Goal: Information Seeking & Learning: Learn about a topic

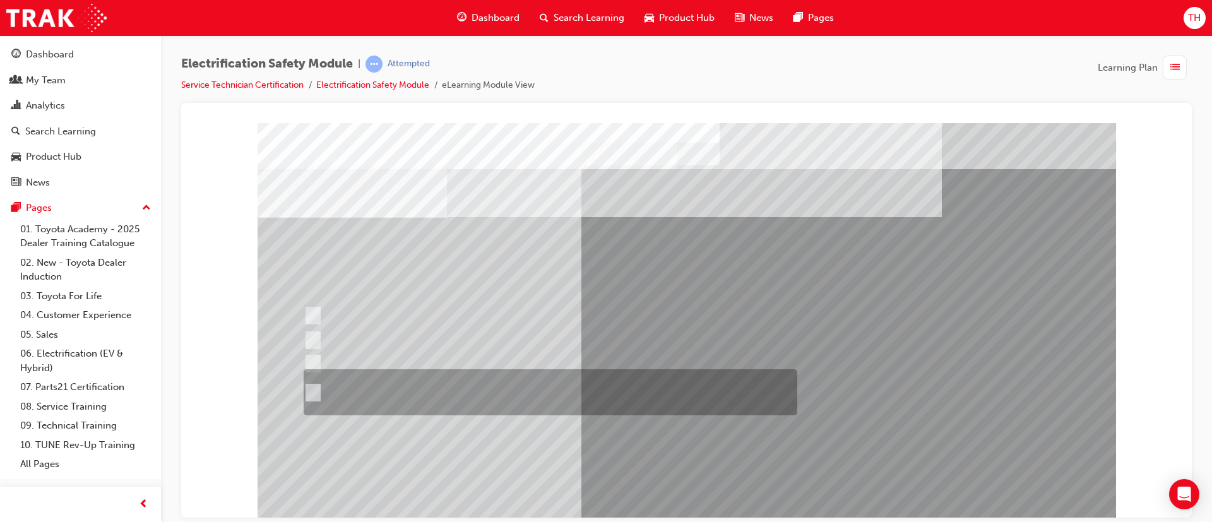
click at [571, 377] on div at bounding box center [548, 392] width 494 height 46
radio input "true"
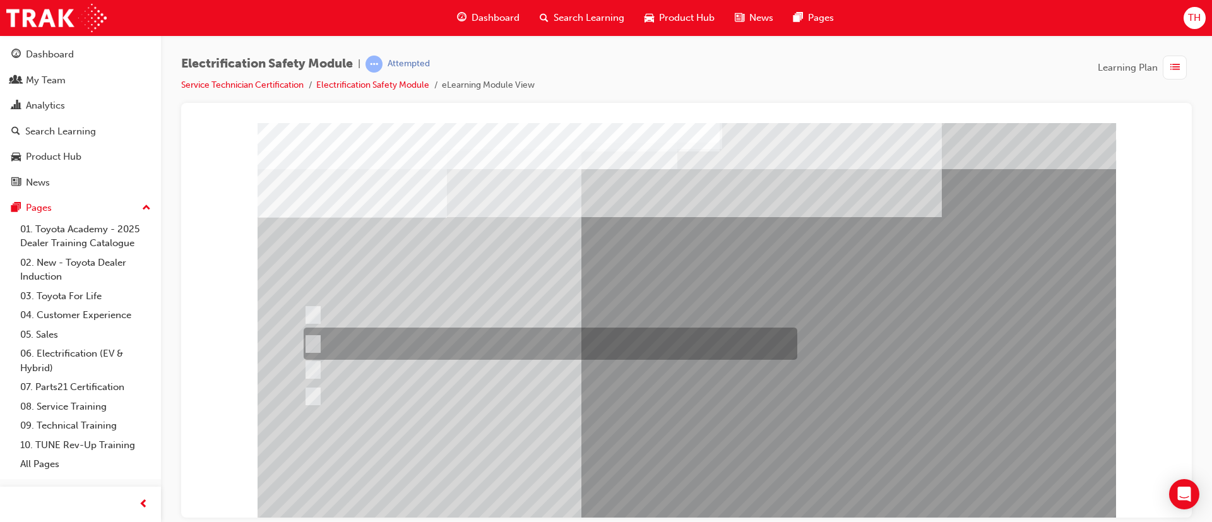
click at [474, 337] on div at bounding box center [548, 344] width 494 height 32
radio input "true"
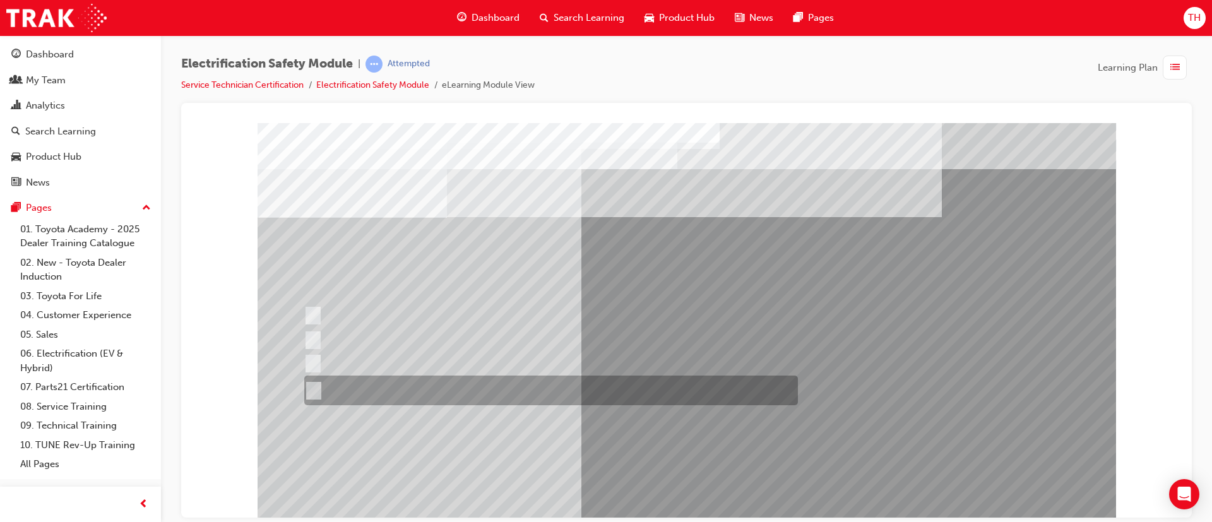
click at [504, 395] on div at bounding box center [548, 391] width 494 height 30
radio input "true"
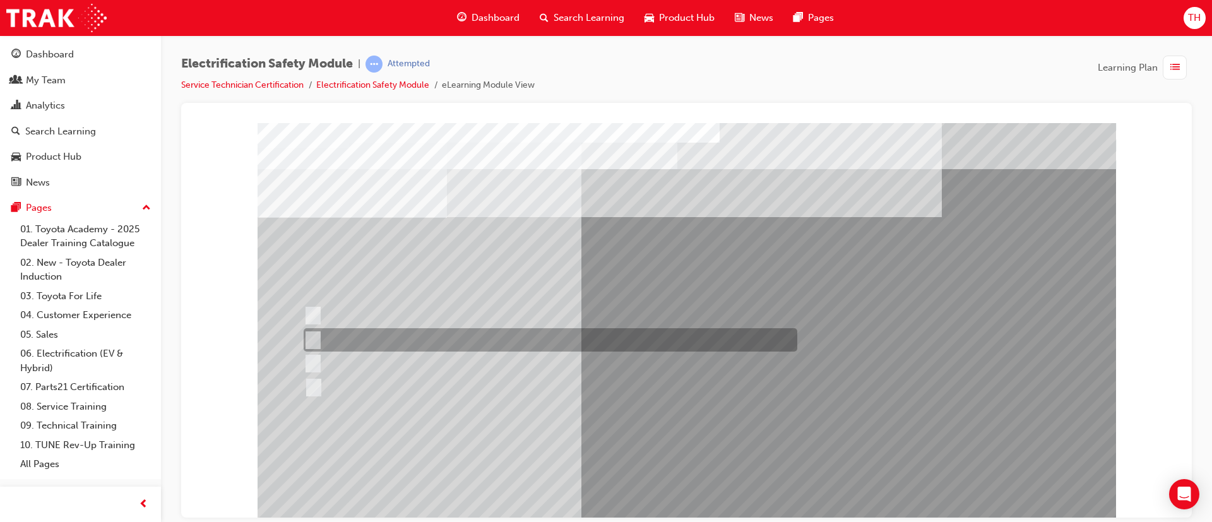
click at [416, 341] on div at bounding box center [548, 339] width 494 height 23
checkbox input "true"
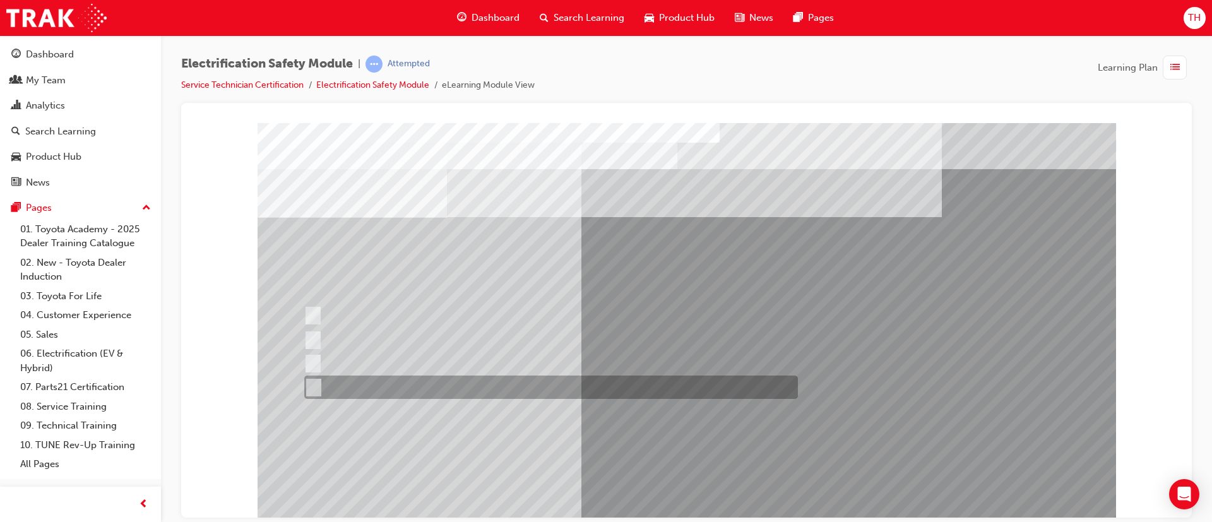
click at [421, 388] on div at bounding box center [548, 387] width 494 height 23
checkbox input "true"
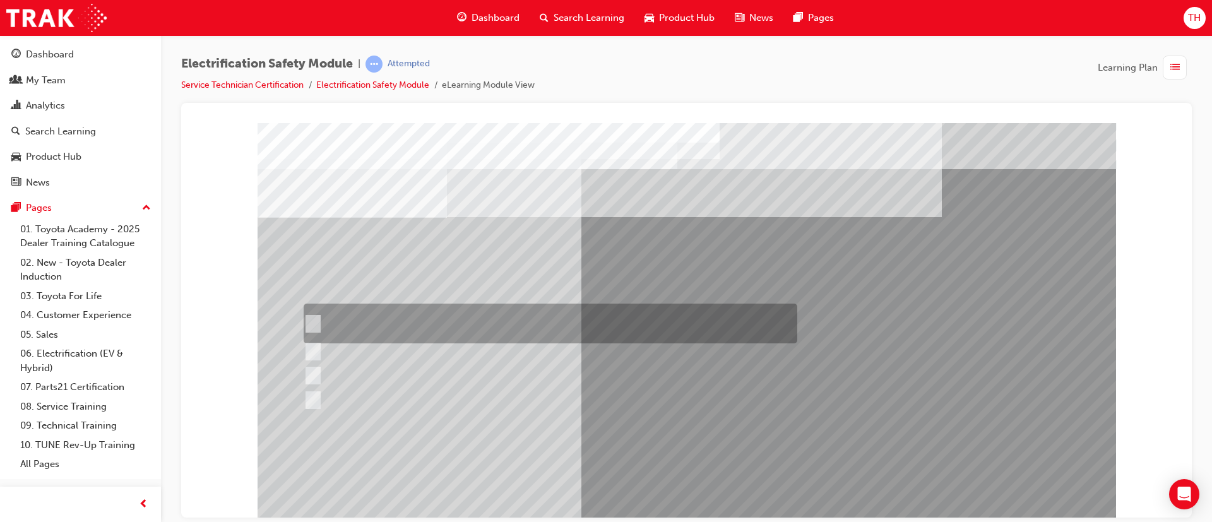
click at [468, 322] on div at bounding box center [548, 324] width 494 height 40
checkbox input "true"
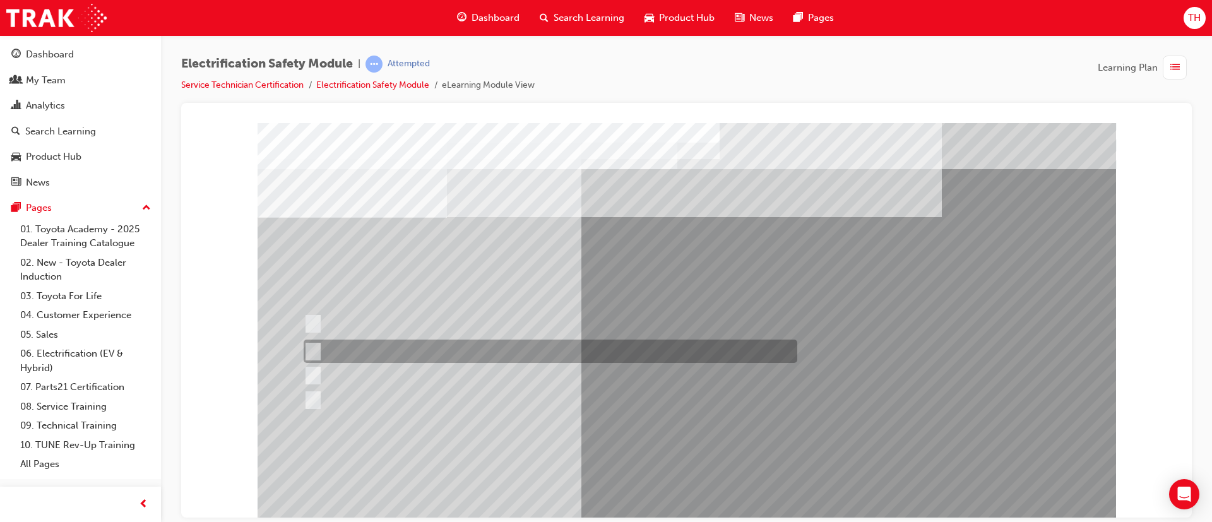
click at [520, 351] on div at bounding box center [548, 351] width 494 height 23
checkbox input "true"
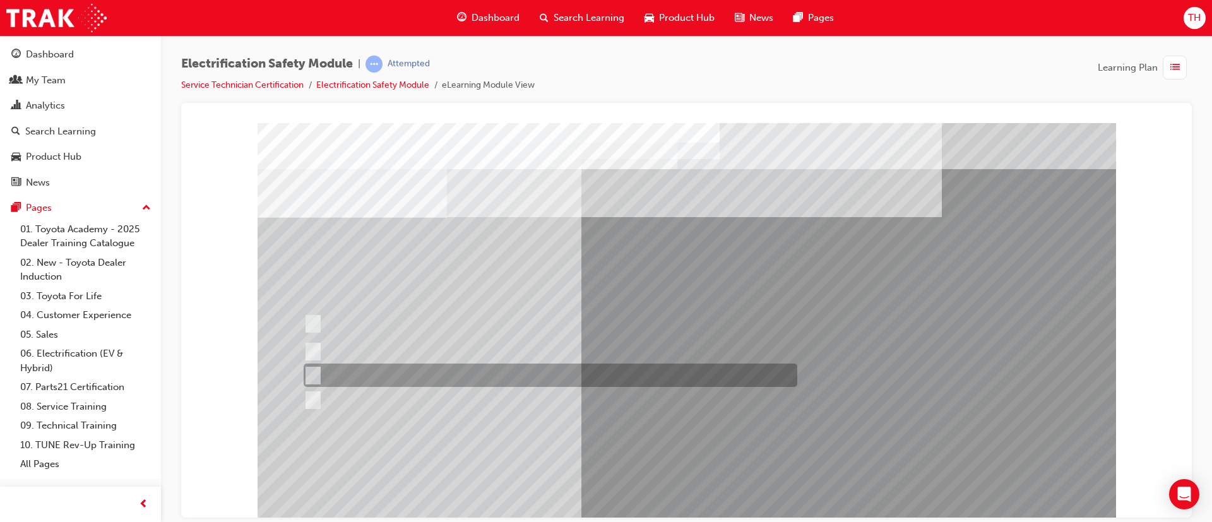
click at [526, 373] on div at bounding box center [548, 375] width 494 height 23
checkbox input "true"
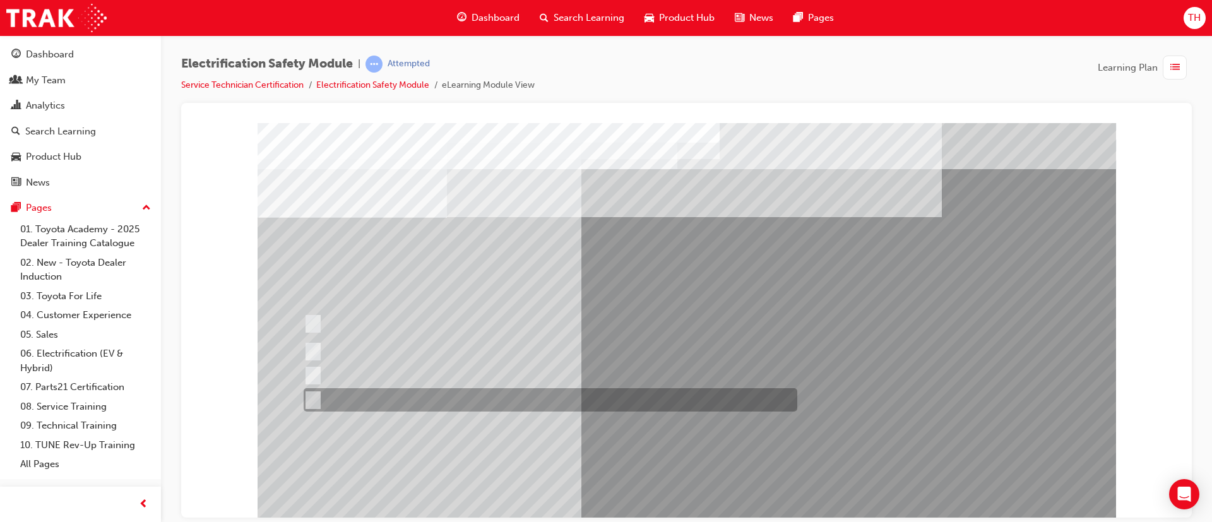
click at [526, 393] on div at bounding box center [548, 399] width 494 height 23
checkbox input "true"
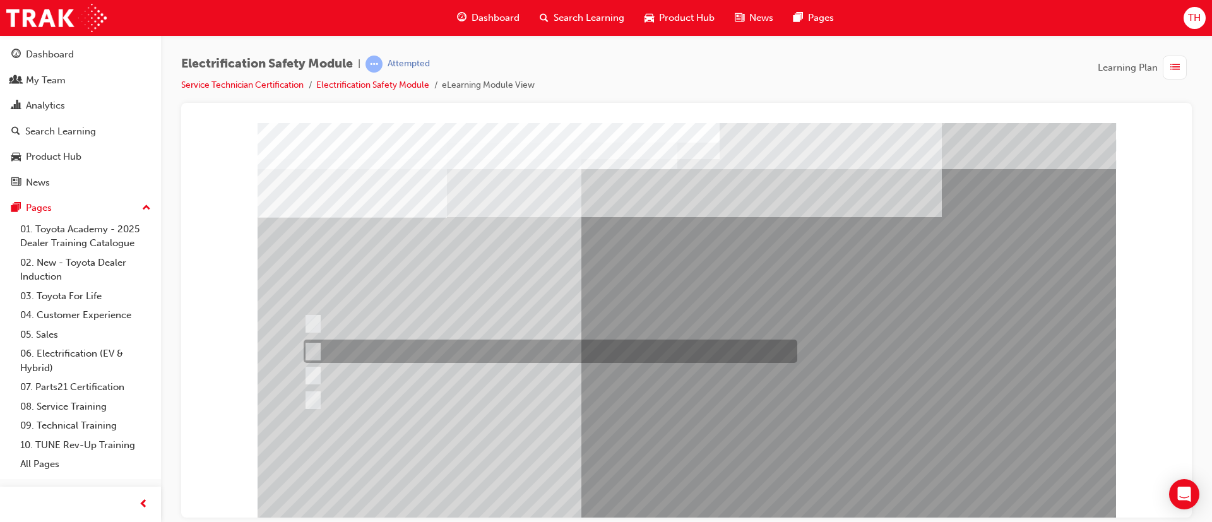
click at [539, 343] on div at bounding box center [548, 351] width 494 height 23
click at [484, 347] on div at bounding box center [548, 351] width 494 height 23
checkbox input "true"
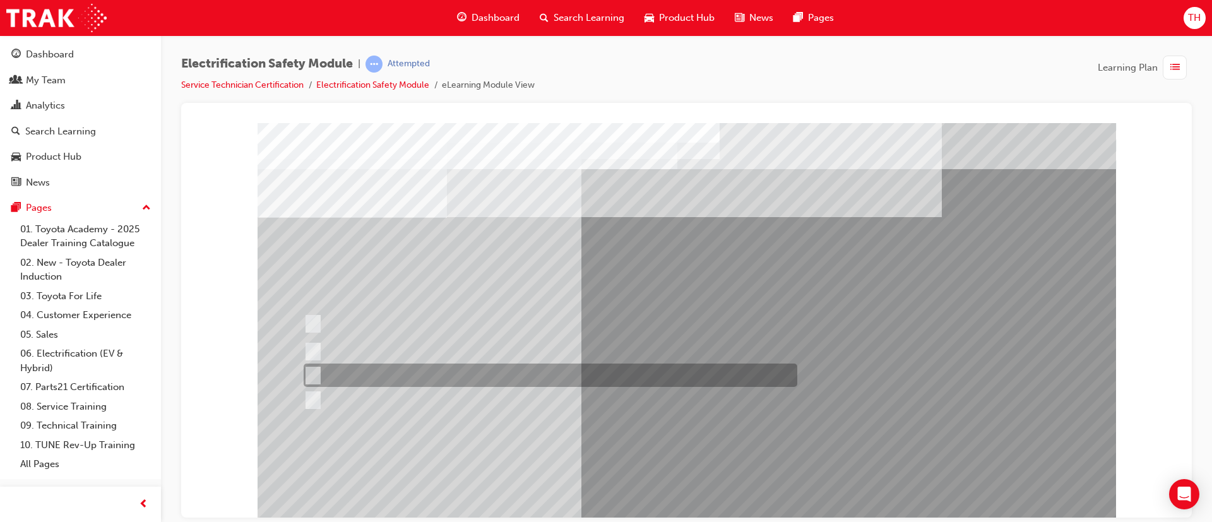
click at [486, 369] on div at bounding box center [548, 375] width 494 height 23
checkbox input "false"
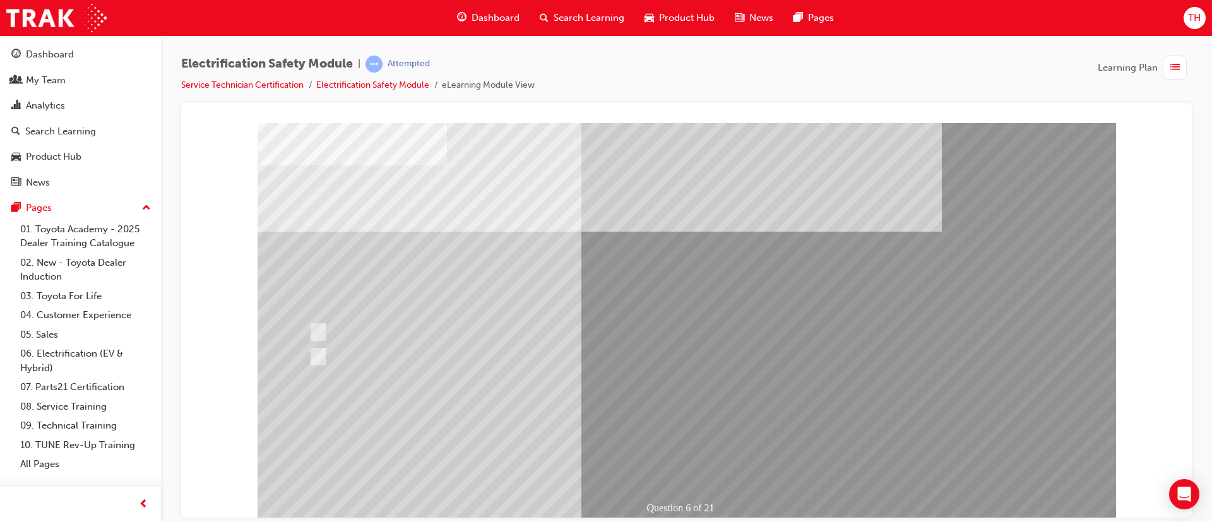
scroll to position [79, 0]
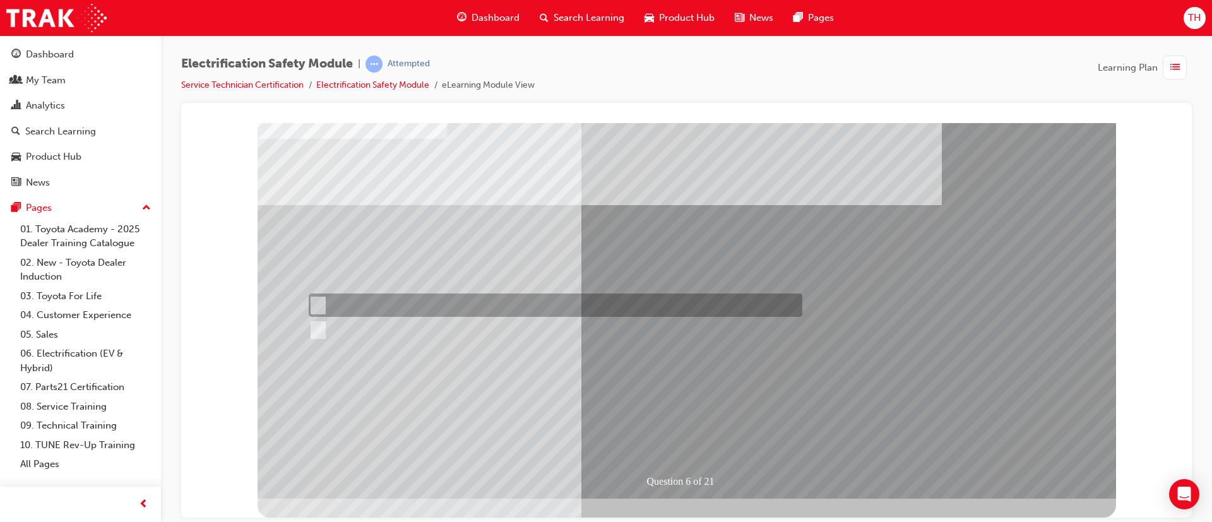
drag, startPoint x: 409, startPoint y: 309, endPoint x: 421, endPoint y: 324, distance: 18.8
click at [408, 309] on div at bounding box center [553, 305] width 494 height 23
radio input "true"
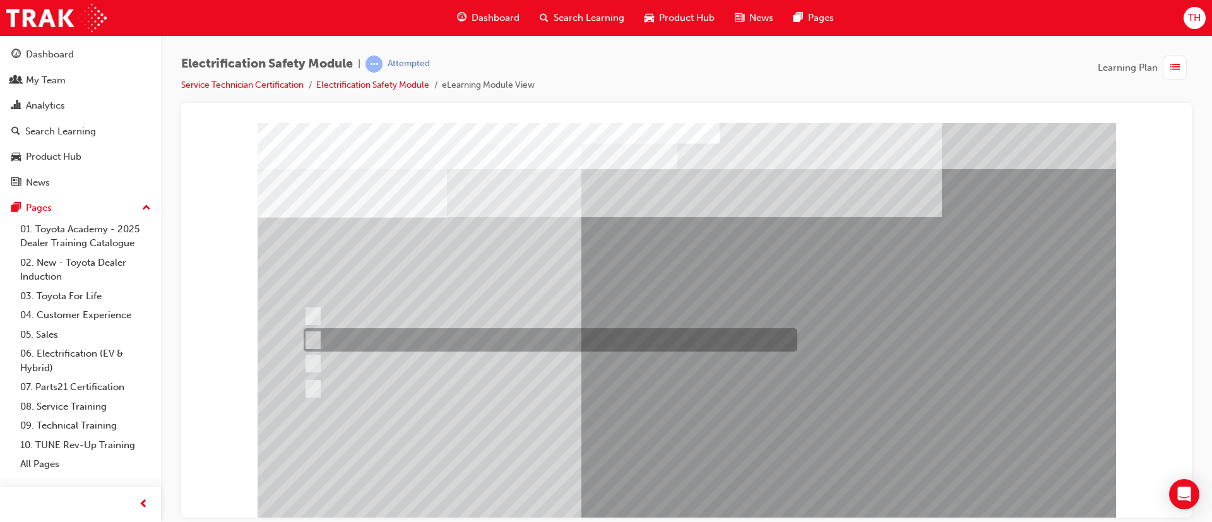
click at [472, 336] on div at bounding box center [548, 339] width 494 height 23
radio input "true"
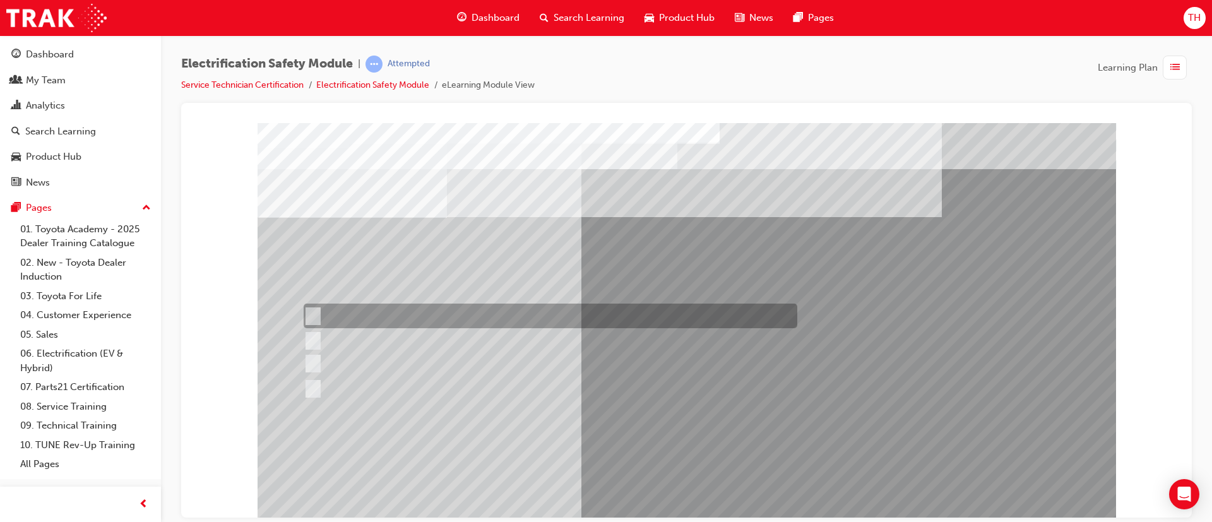
click at [470, 316] on div at bounding box center [548, 316] width 494 height 25
radio input "true"
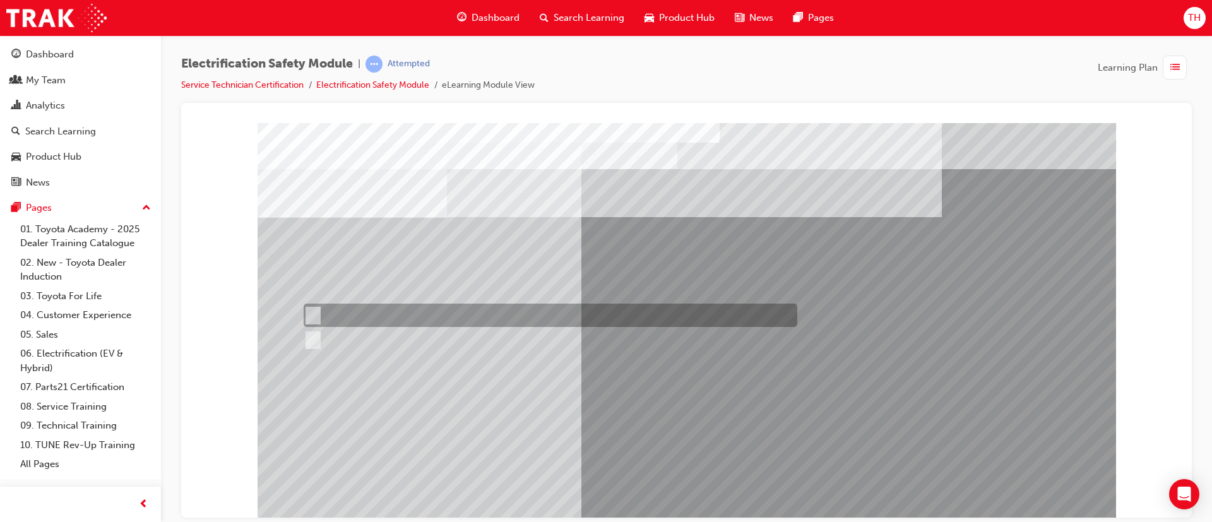
click at [423, 314] on div at bounding box center [548, 315] width 494 height 23
radio input "true"
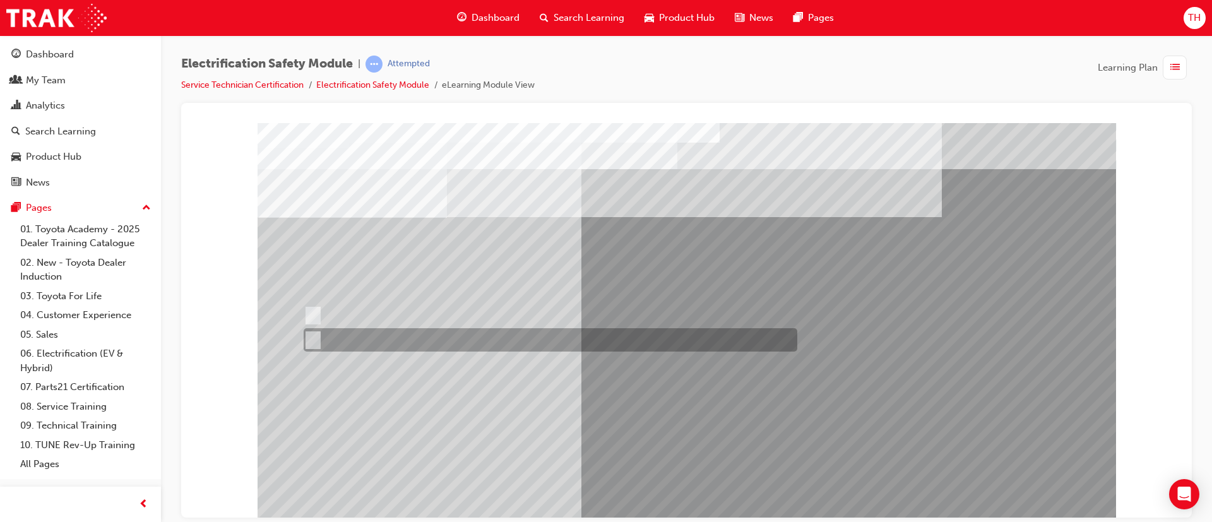
drag, startPoint x: 347, startPoint y: 345, endPoint x: 362, endPoint y: 352, distance: 17.2
click at [343, 346] on div at bounding box center [548, 339] width 494 height 23
radio input "true"
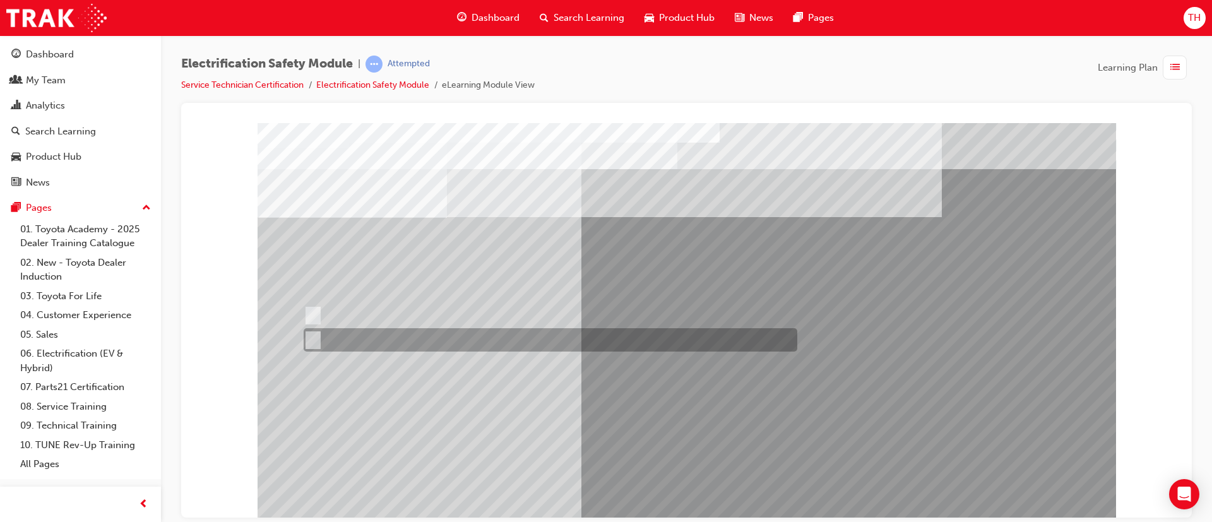
click at [388, 338] on div at bounding box center [548, 339] width 494 height 23
radio input "true"
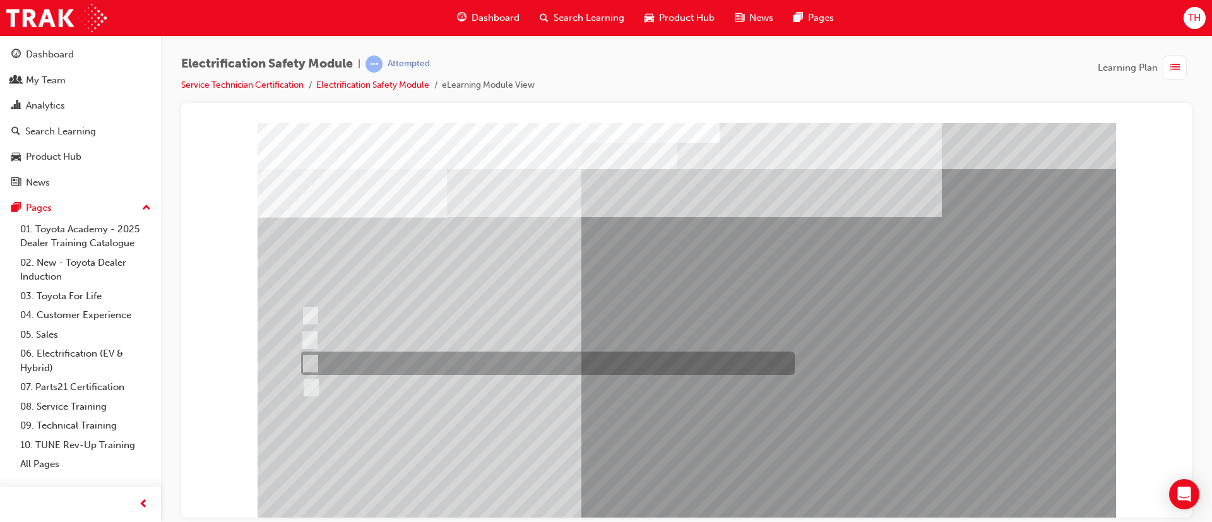
click at [467, 365] on div at bounding box center [545, 363] width 494 height 23
radio input "true"
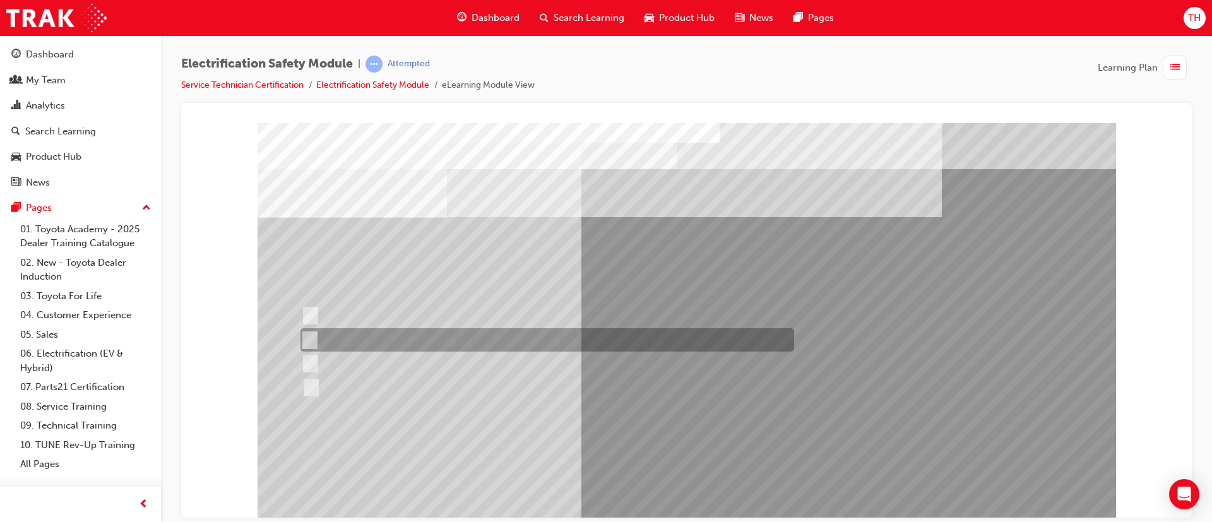
click at [487, 340] on div at bounding box center [544, 339] width 494 height 23
radio input "true"
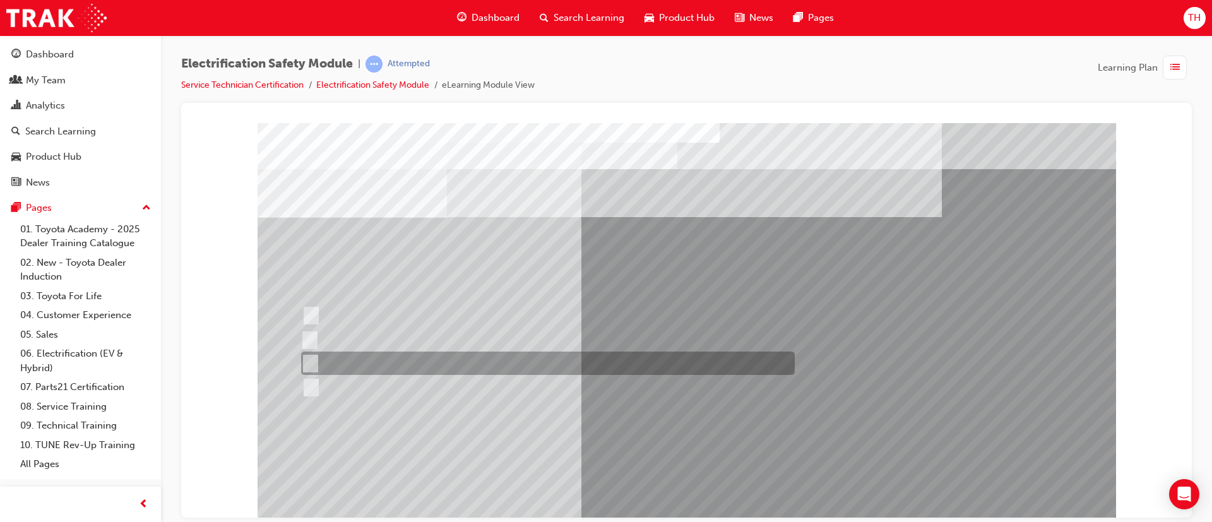
click at [399, 372] on div at bounding box center [545, 363] width 494 height 23
radio input "true"
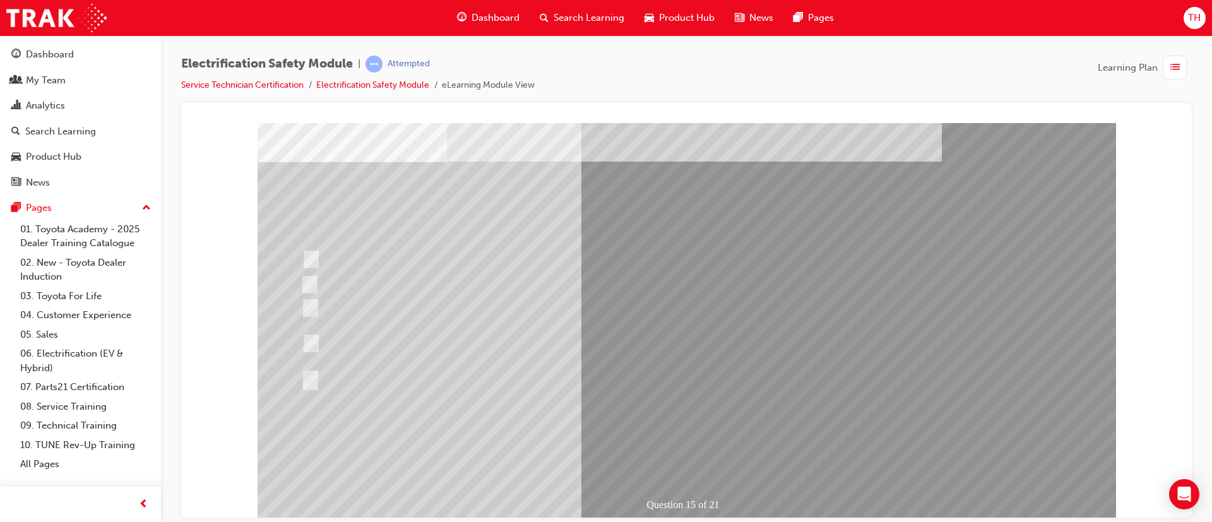
scroll to position [79, 0]
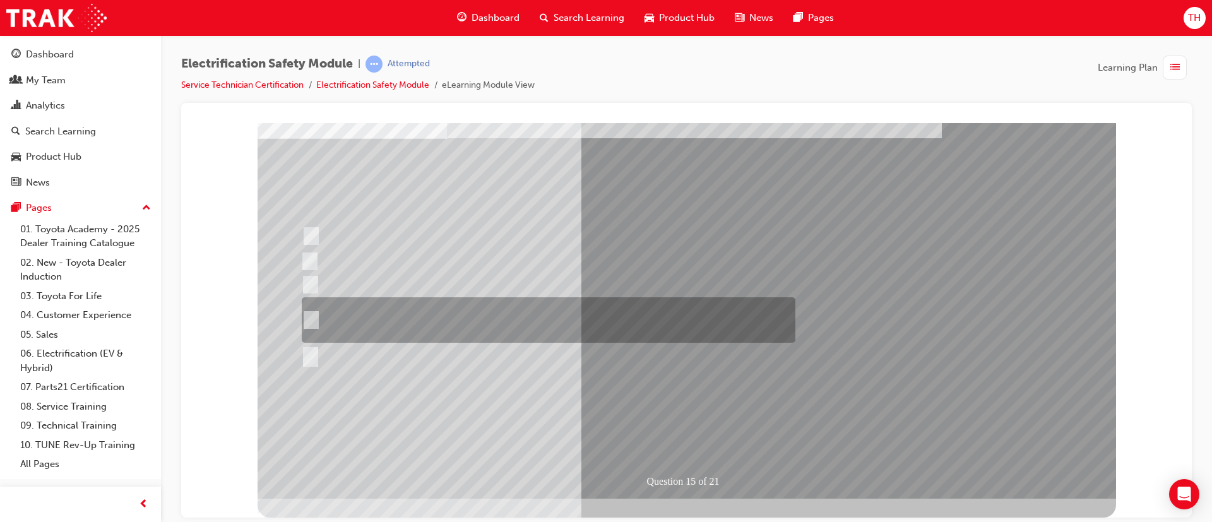
click at [567, 314] on div at bounding box center [546, 319] width 494 height 45
radio input "true"
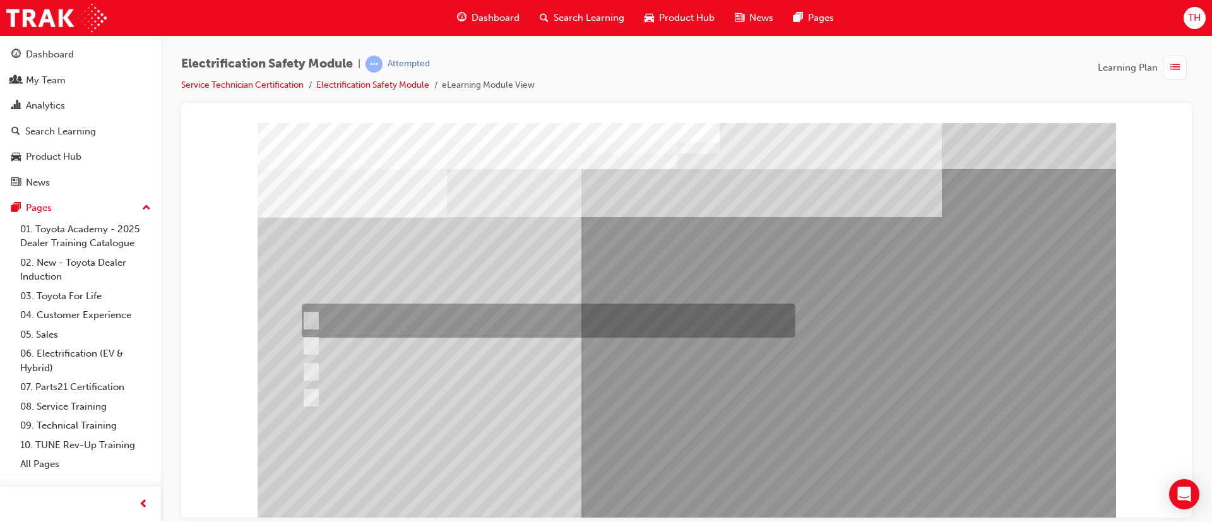
click at [551, 314] on div at bounding box center [546, 321] width 494 height 34
radio input "true"
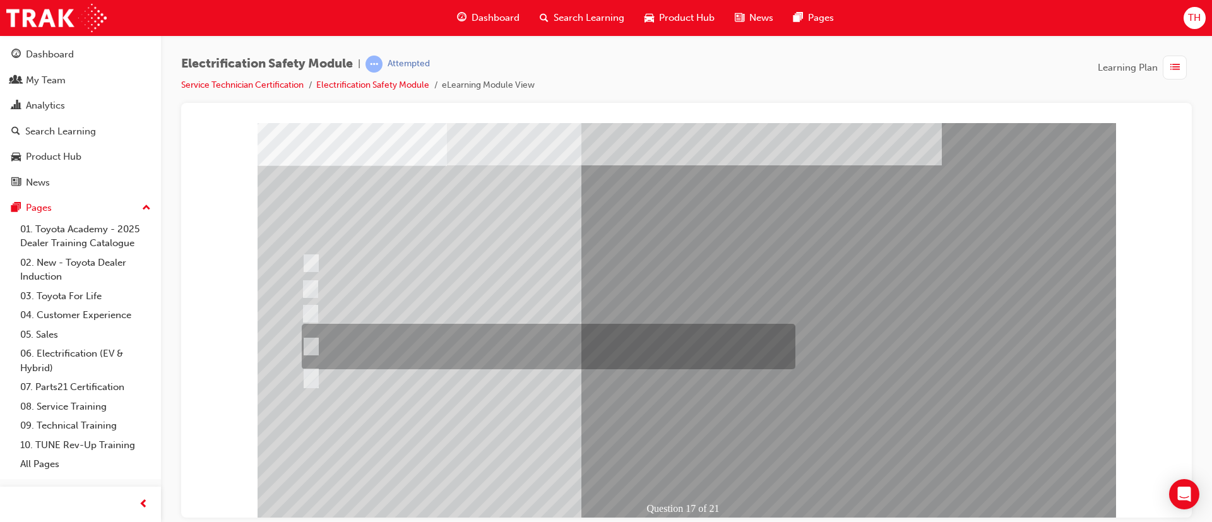
scroll to position [79, 0]
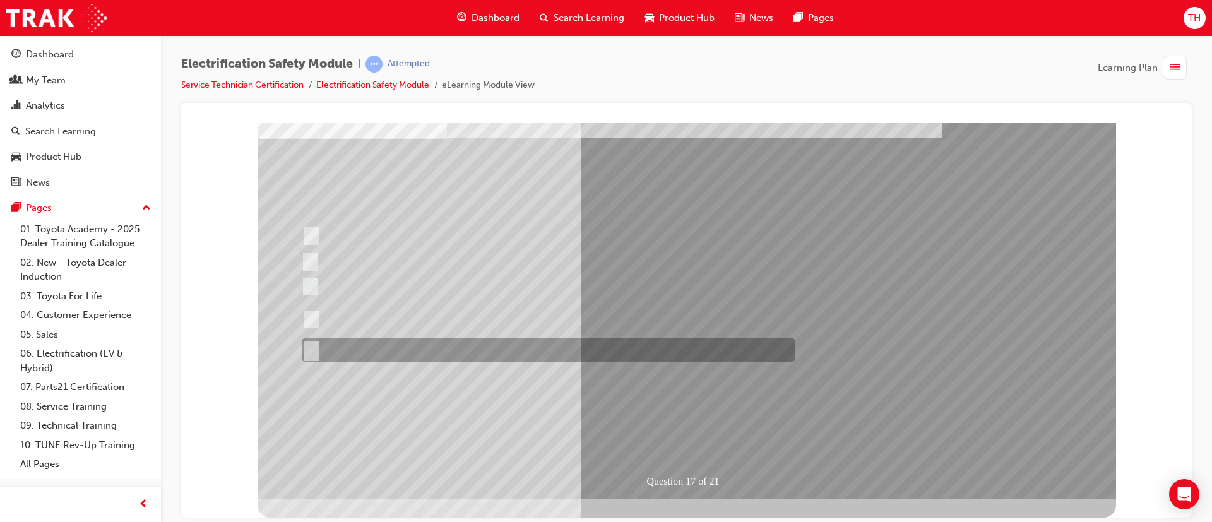
click at [392, 347] on div at bounding box center [546, 349] width 494 height 23
radio input "true"
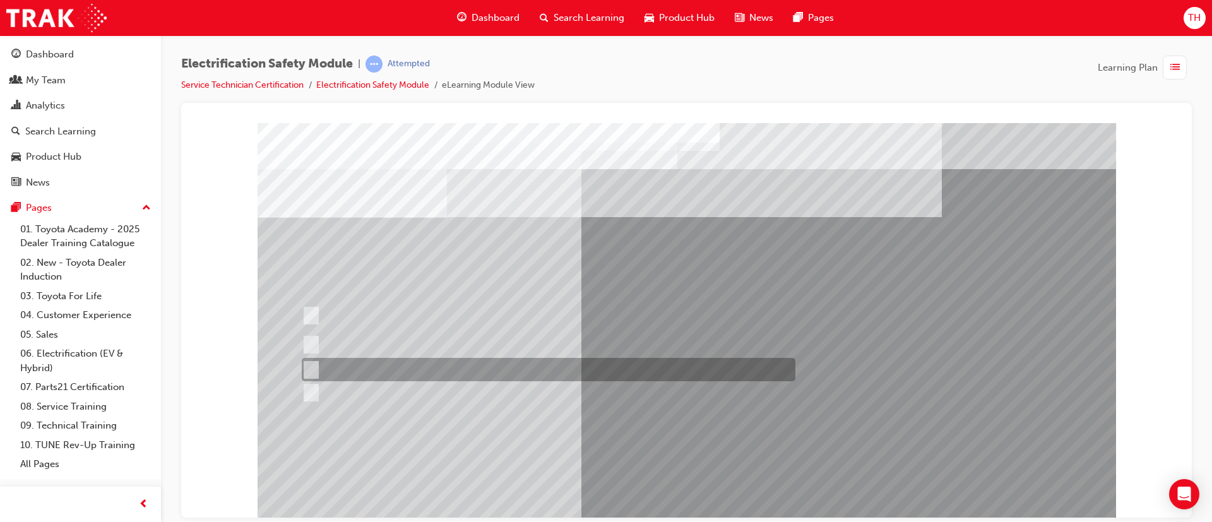
click at [475, 363] on div at bounding box center [546, 369] width 494 height 23
radio input "true"
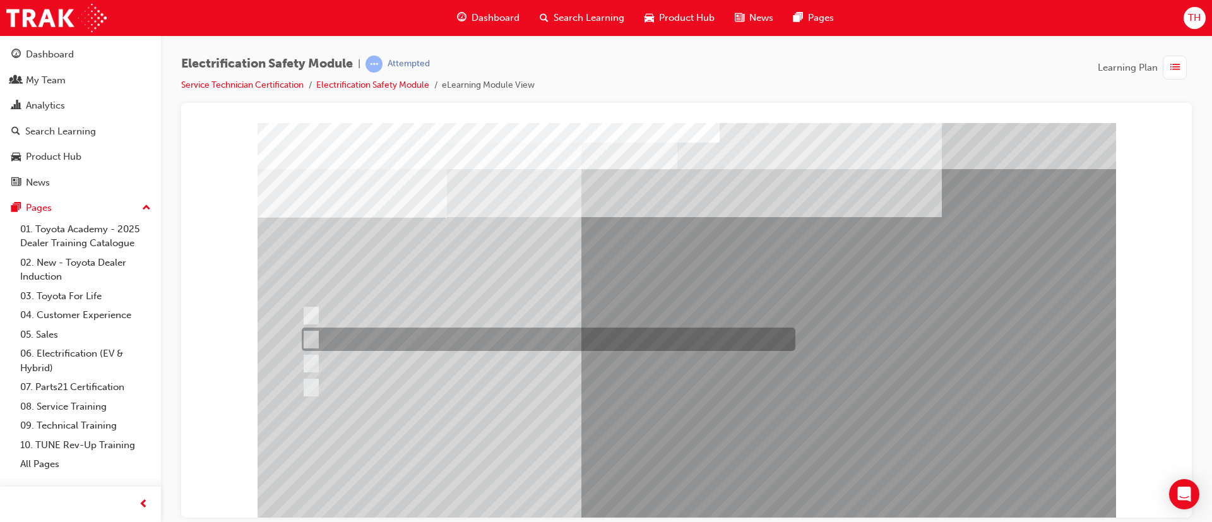
click at [521, 338] on div at bounding box center [546, 339] width 494 height 23
radio input "true"
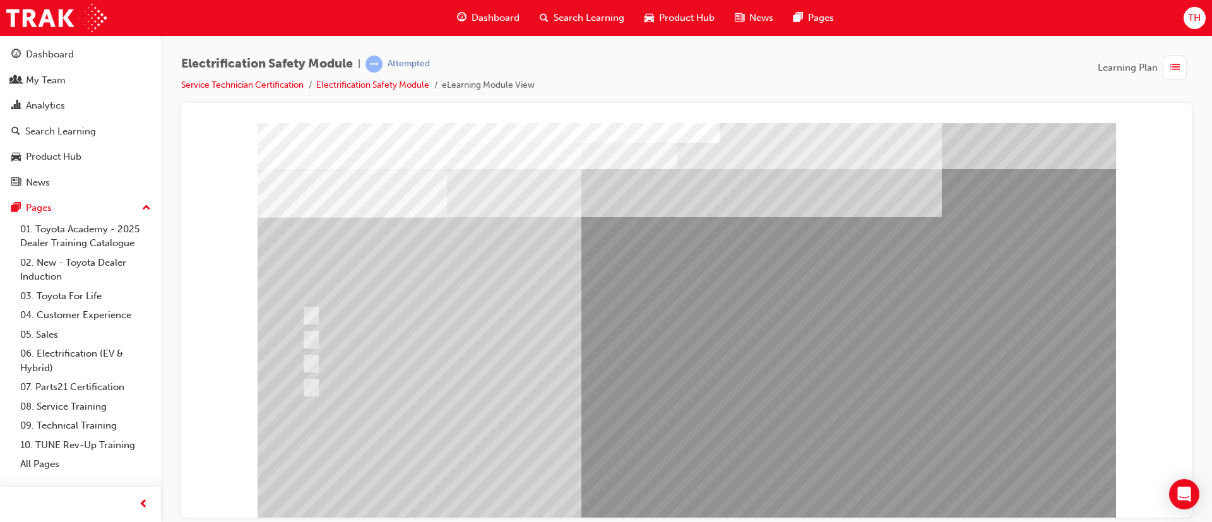
drag, startPoint x: 684, startPoint y: 508, endPoint x: 685, endPoint y: 492, distance: 16.5
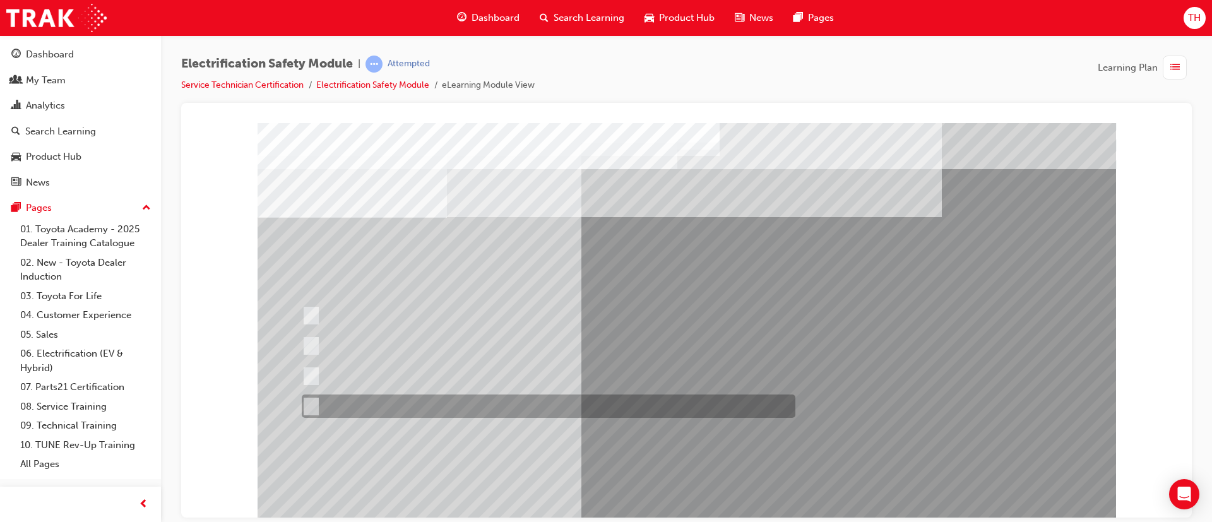
click at [472, 400] on div at bounding box center [546, 406] width 494 height 23
radio input "true"
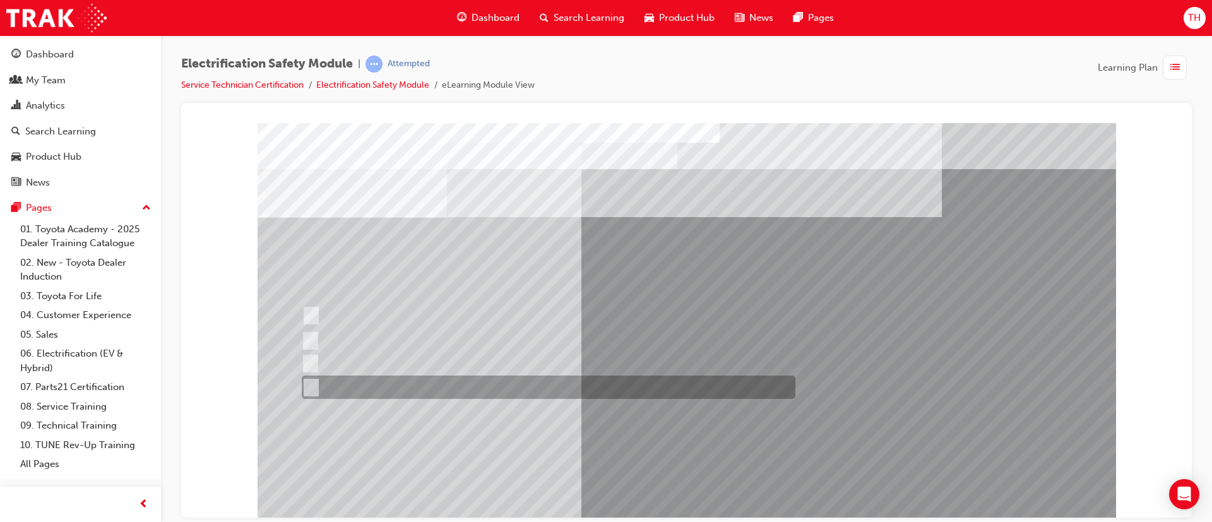
drag, startPoint x: 539, startPoint y: 379, endPoint x: 647, endPoint y: 484, distance: 150.5
click at [537, 378] on div at bounding box center [546, 387] width 494 height 23
radio input "true"
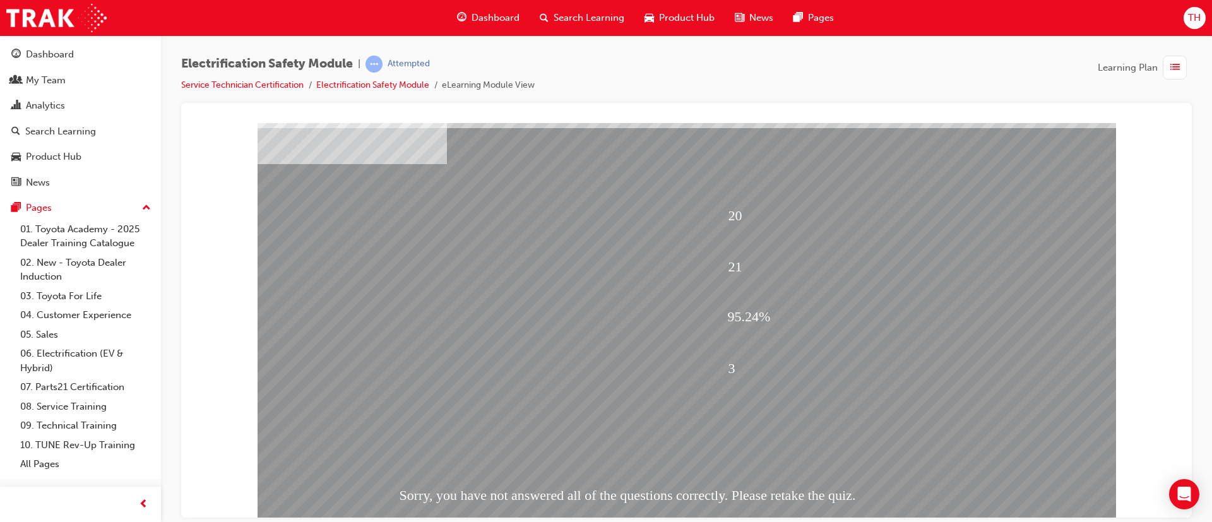
scroll to position [79, 0]
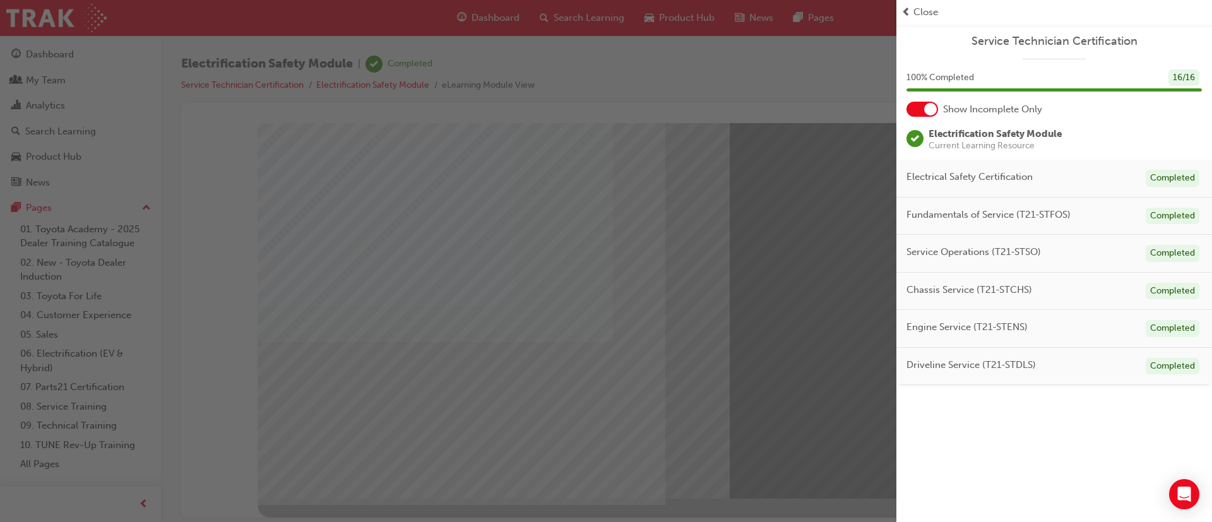
click at [789, 121] on div "button" at bounding box center [448, 261] width 897 height 522
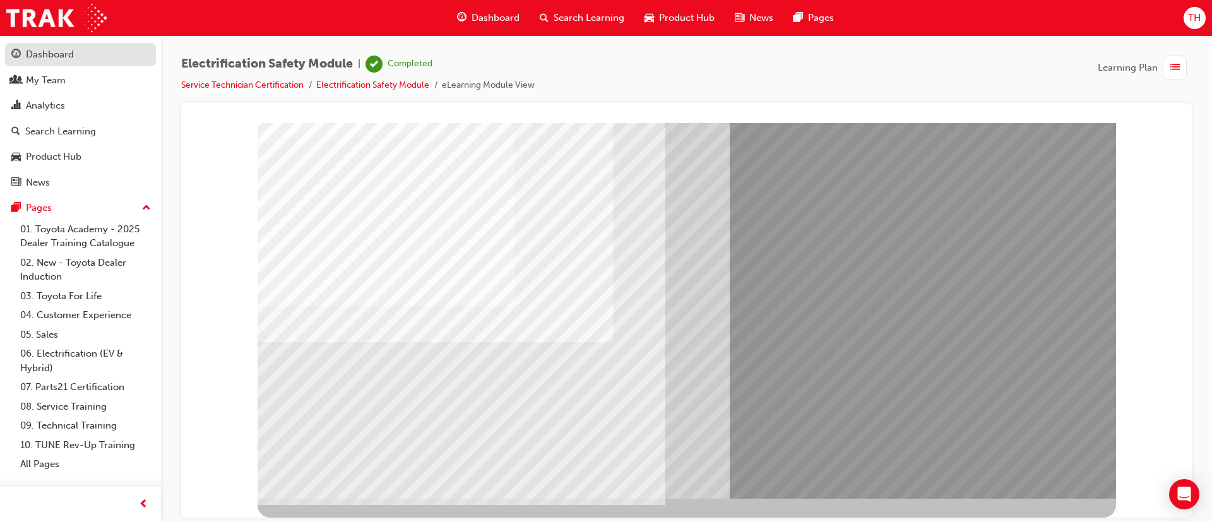
click at [71, 57] on div "Dashboard" at bounding box center [50, 54] width 48 height 15
